Goal: Task Accomplishment & Management: Manage account settings

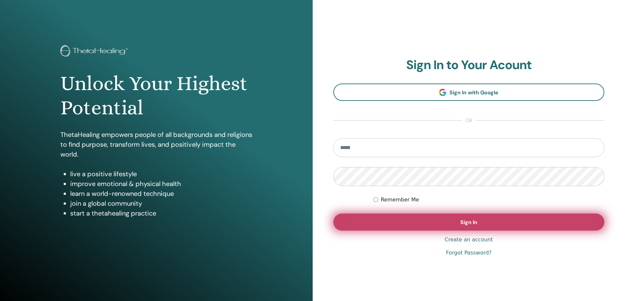
type input "**********"
click at [468, 222] on span "Sign In" at bounding box center [468, 222] width 17 height 7
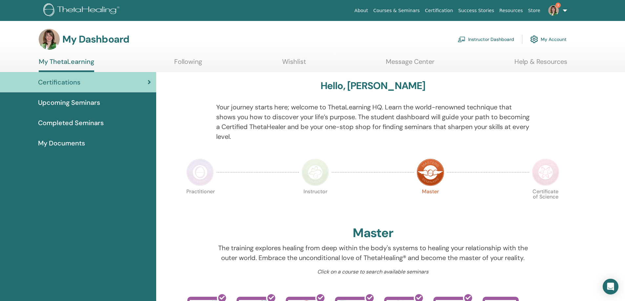
click at [488, 37] on link "Instructor Dashboard" at bounding box center [485, 39] width 56 height 14
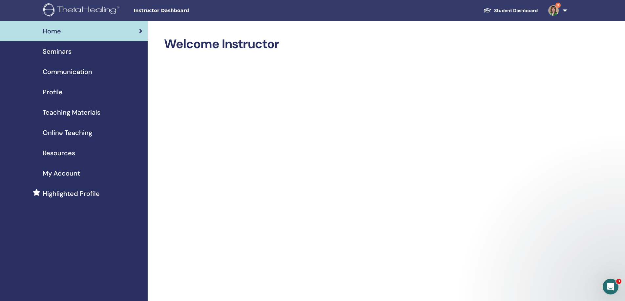
click at [68, 52] on span "Seminars" at bounding box center [57, 52] width 29 height 10
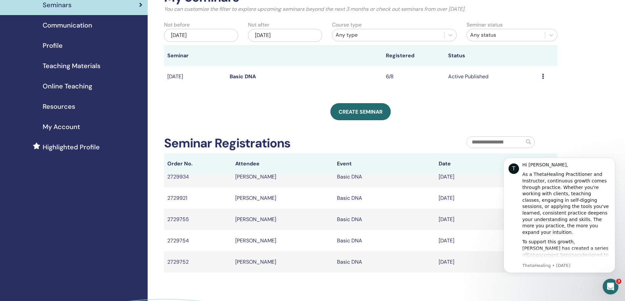
scroll to position [46, 0]
click at [543, 76] on icon at bounding box center [543, 76] width 2 height 5
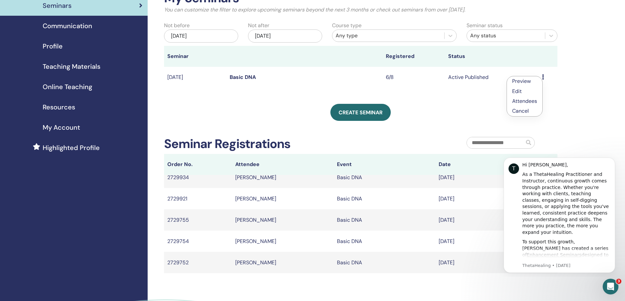
click at [524, 102] on link "Attendees" at bounding box center [524, 101] width 25 height 7
